Goal: Information Seeking & Learning: Learn about a topic

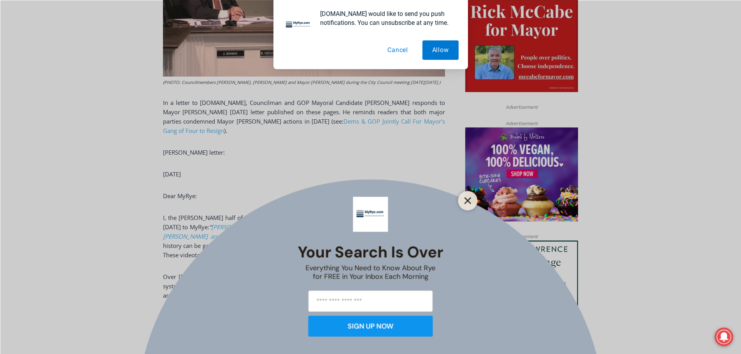
click at [473, 196] on button "Close" at bounding box center [467, 200] width 11 height 11
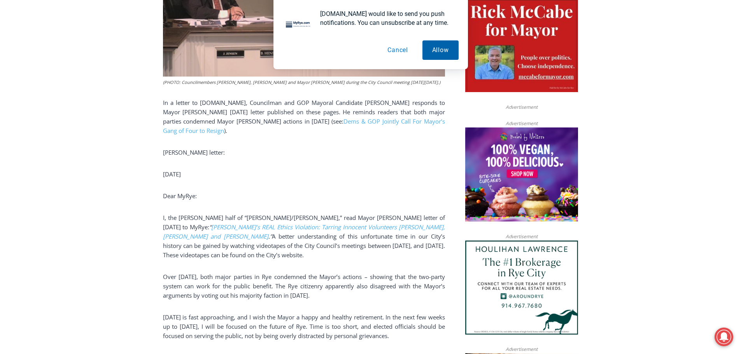
click at [441, 48] on button "Allow" at bounding box center [440, 49] width 36 height 19
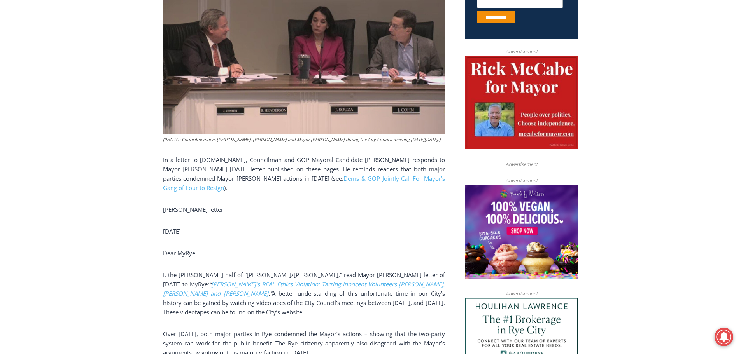
scroll to position [296, 0]
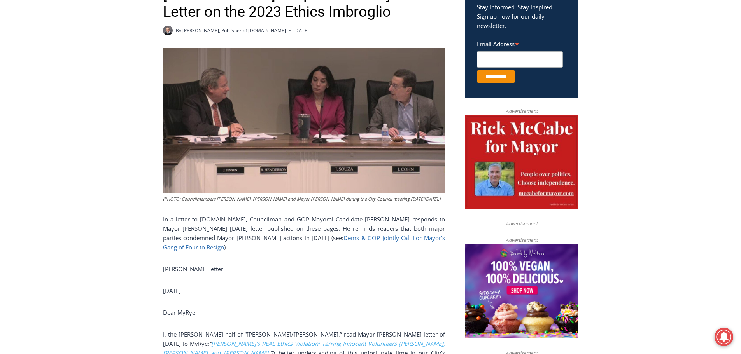
click at [323, 237] on link "Dems & GOP Jointly Call For Mayor’s Gang of Four to Resign" at bounding box center [304, 242] width 282 height 17
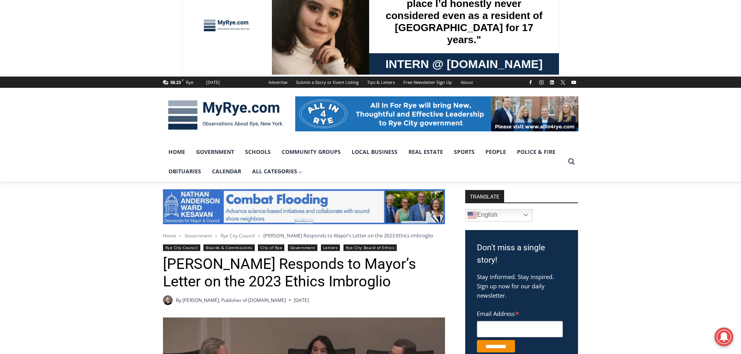
scroll to position [0, 0]
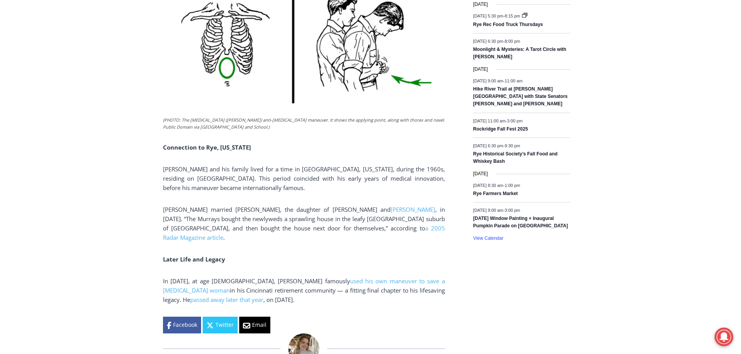
scroll to position [1127, 0]
click at [342, 224] on span "a 2005 Radar Magazine article" at bounding box center [304, 232] width 282 height 17
